Goal: Task Accomplishment & Management: Use online tool/utility

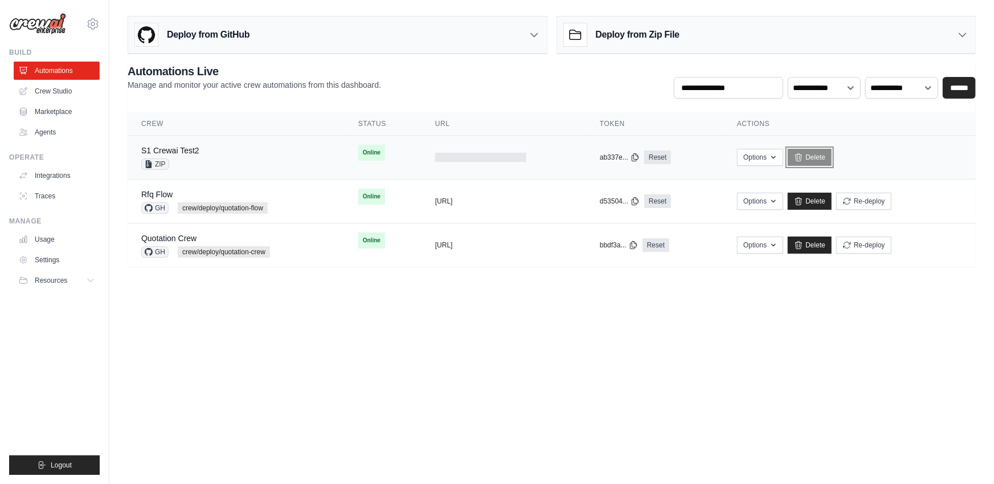
click at [803, 159] on icon at bounding box center [798, 157] width 9 height 9
click at [817, 156] on link "Delete" at bounding box center [810, 157] width 44 height 17
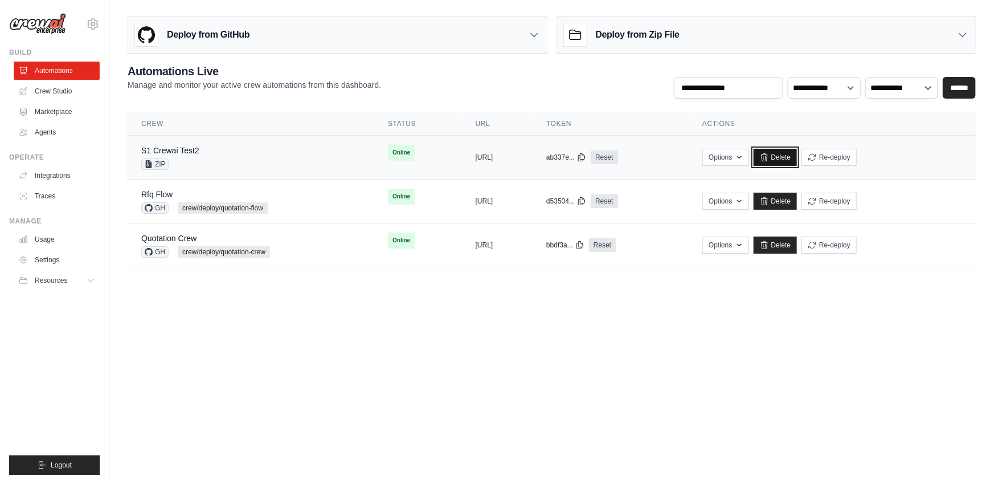
click at [797, 161] on link "Delete" at bounding box center [776, 157] width 44 height 17
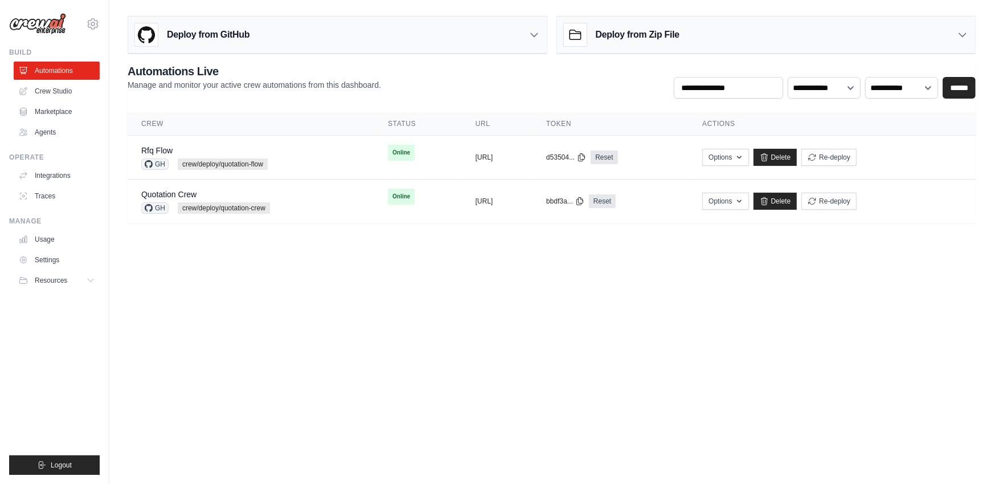
click at [538, 301] on body "[PERSON_NAME][EMAIL_ADDRESS][PERSON_NAME][DOMAIN_NAME] Settings Build Automatio…" at bounding box center [497, 242] width 994 height 484
click at [674, 29] on h3 "Deploy from Zip File" at bounding box center [638, 35] width 84 height 14
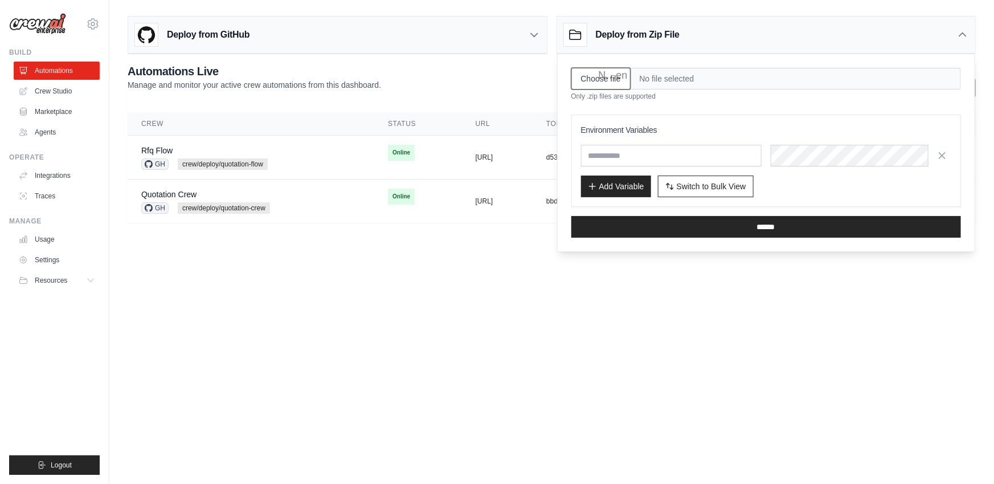
click at [591, 79] on input "Choose file" at bounding box center [600, 79] width 59 height 22
type input "**********"
click at [713, 183] on span "Switch to Bulk View" at bounding box center [711, 185] width 69 height 11
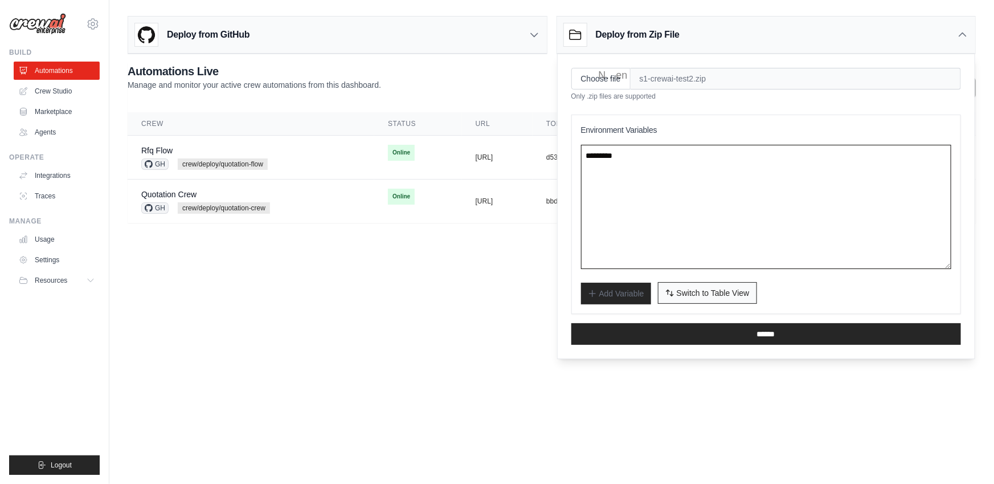
click at [713, 183] on textarea at bounding box center [766, 207] width 371 height 124
paste textarea "**********"
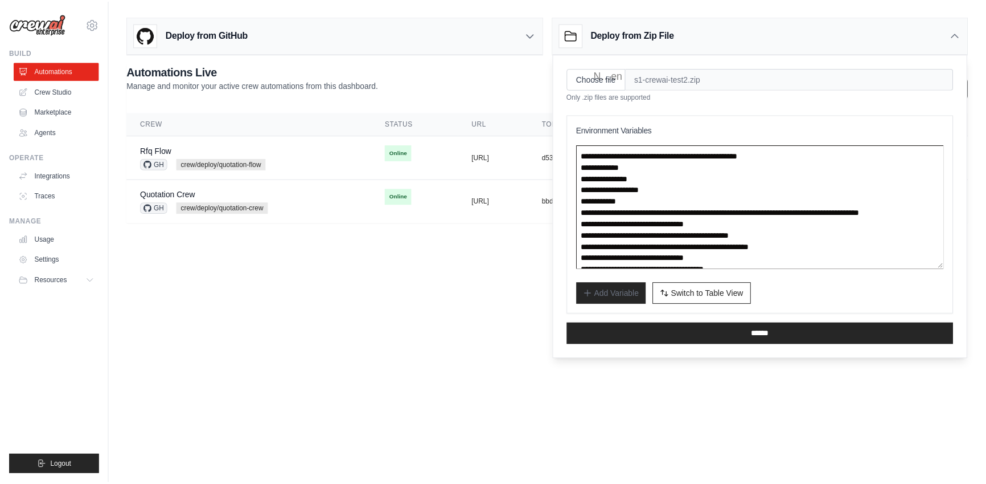
scroll to position [40, 0]
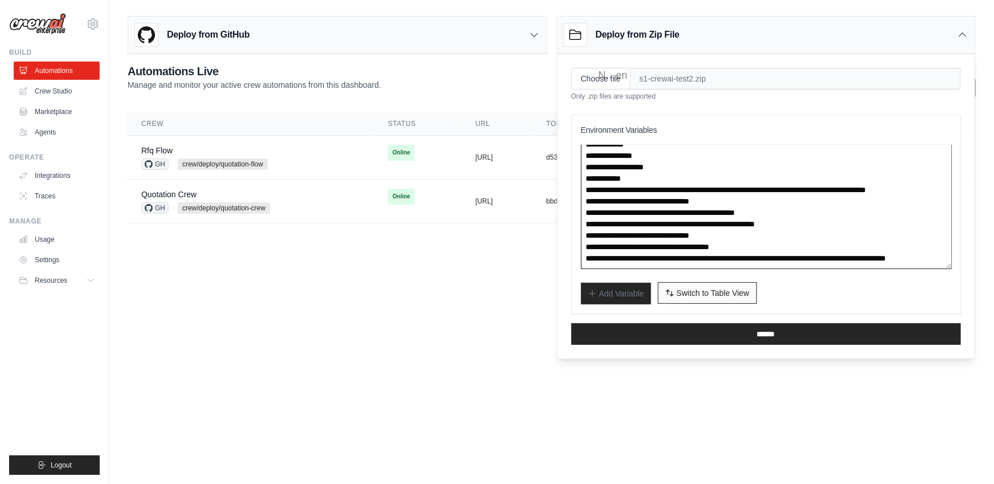
type textarea "**********"
click at [724, 295] on span "Switch to Table View" at bounding box center [713, 292] width 73 height 11
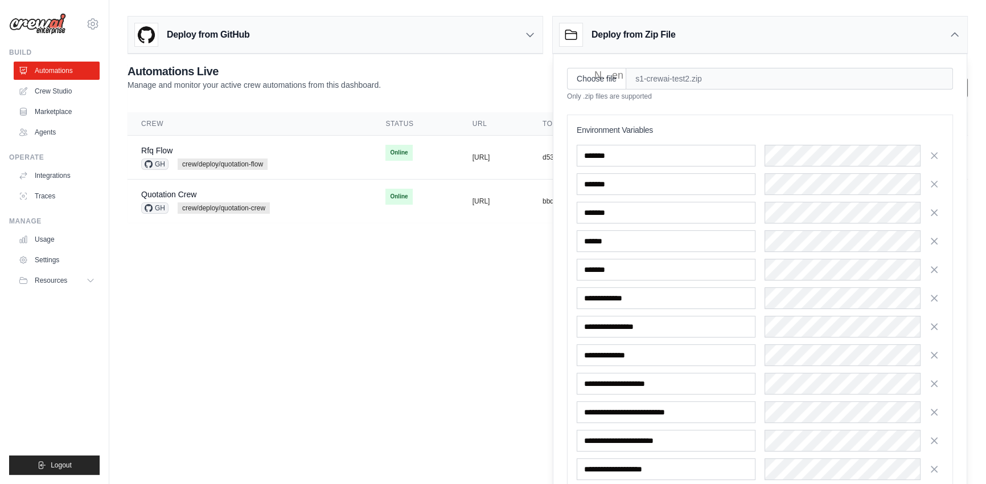
scroll to position [79, 0]
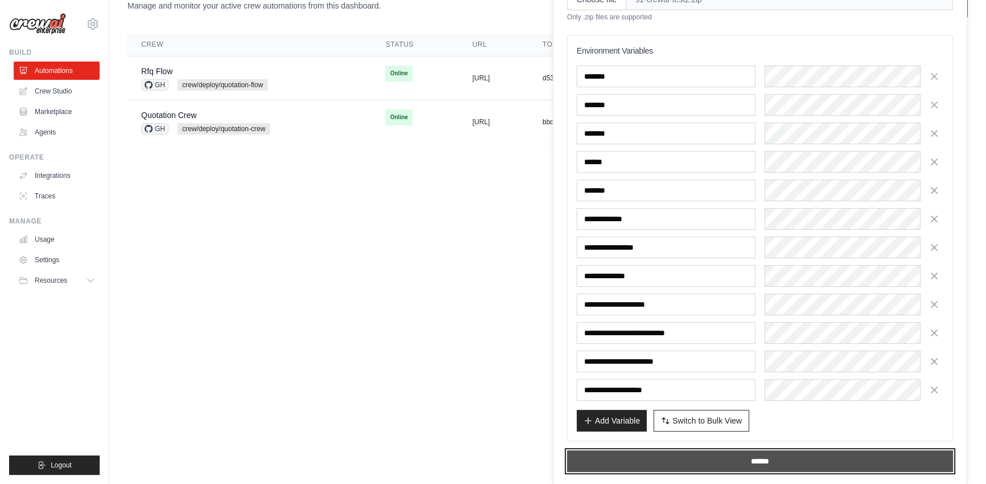
click at [689, 457] on input "******" at bounding box center [760, 461] width 386 height 22
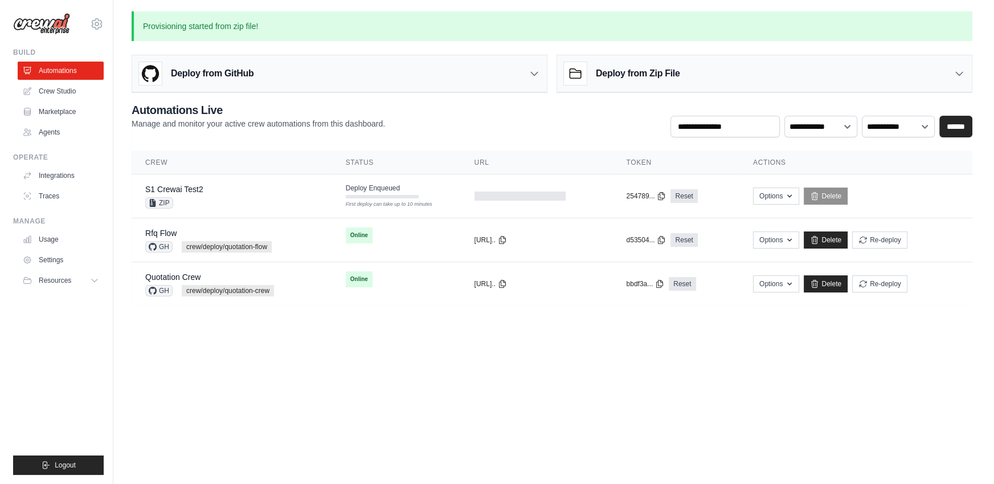
scroll to position [0, 0]
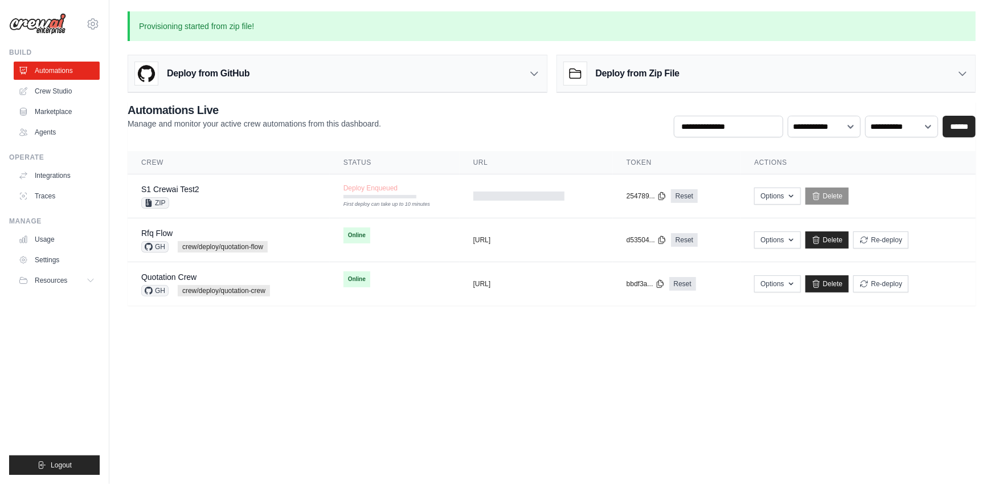
click at [547, 387] on body "[PERSON_NAME][EMAIL_ADDRESS][PERSON_NAME][DOMAIN_NAME] Settings Build Automatio…" at bounding box center [497, 242] width 994 height 484
click at [286, 195] on div "S1 Crewai Test2 ZIP" at bounding box center [228, 195] width 175 height 25
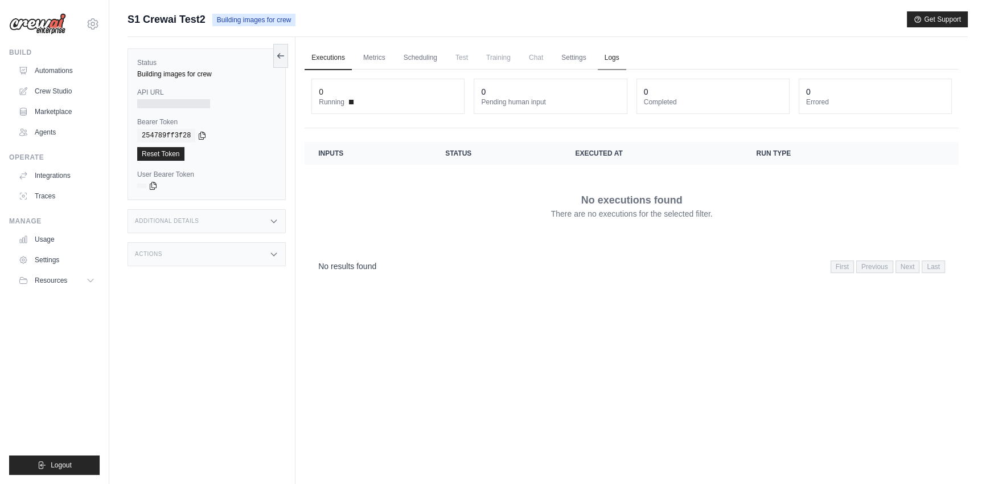
click at [598, 55] on link "Logs" at bounding box center [612, 58] width 28 height 24
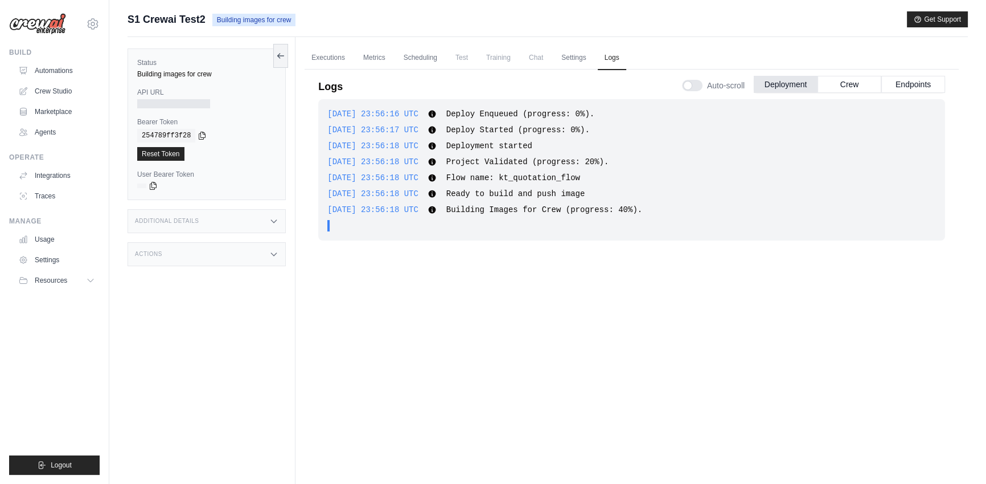
click at [738, 320] on div "2025-08-25 23:56:16 UTC Deploy Enqueued (progress: 0%). Show more Show less 202…" at bounding box center [631, 284] width 627 height 370
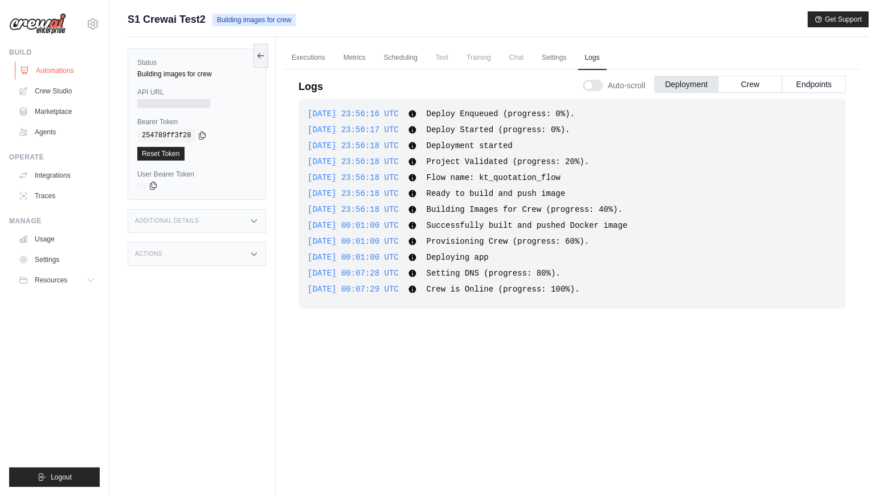
click at [68, 69] on link "Automations" at bounding box center [58, 71] width 86 height 18
